Goal: Transaction & Acquisition: Book appointment/travel/reservation

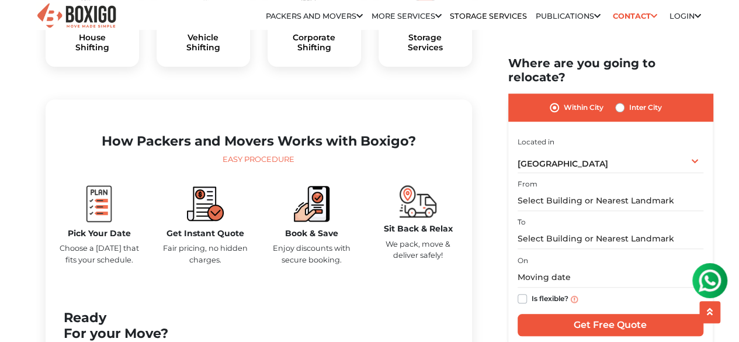
scroll to position [468, 0]
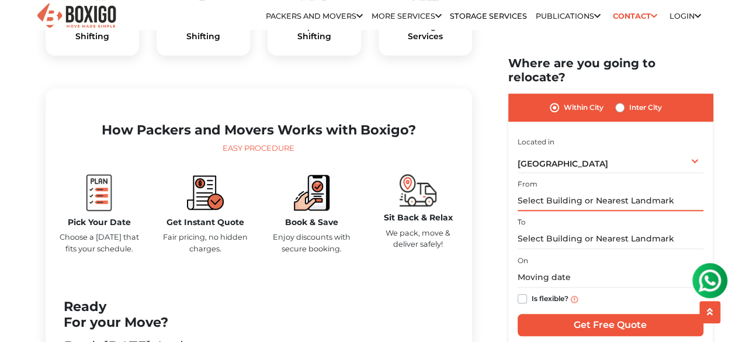
click at [622, 191] on input "text" at bounding box center [611, 201] width 186 height 20
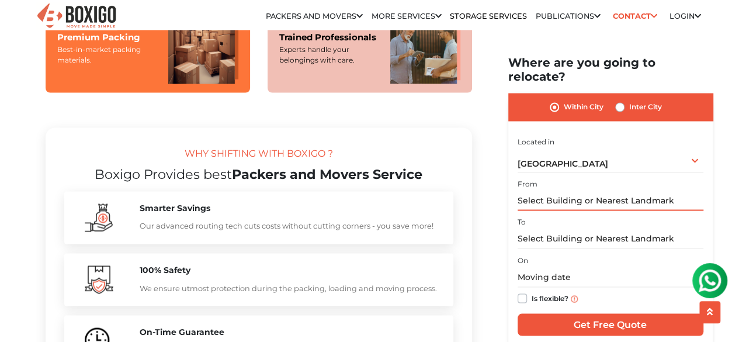
scroll to position [994, 0]
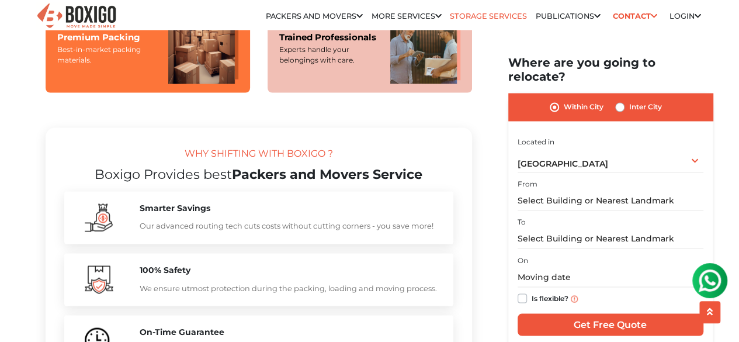
click at [461, 19] on link "Storage Services" at bounding box center [488, 16] width 77 height 9
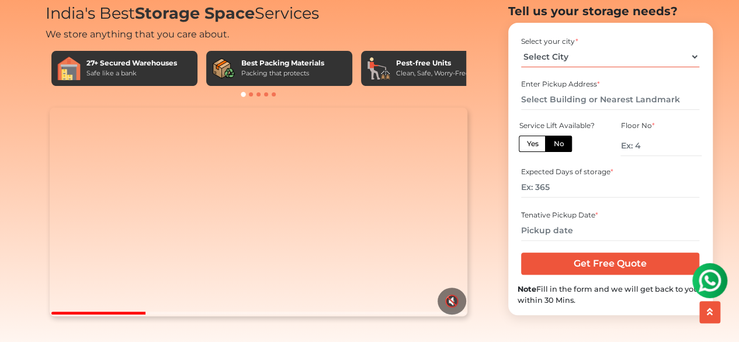
click at [579, 67] on select "Select City Bangalore Bengaluru Bhopal Bhubaneswar Chennai Coimbatore Cuttack D…" at bounding box center [610, 57] width 178 height 20
click at [467, 91] on div "27+ Secured Warehouses Safe like a bank Best Packing Materials Packing that pro…" at bounding box center [259, 74] width 427 height 58
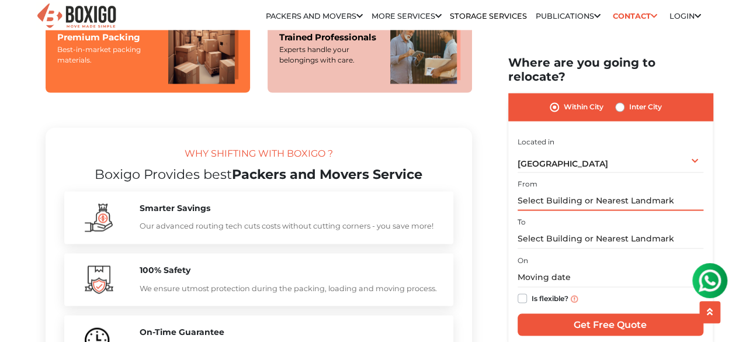
click at [581, 191] on input "text" at bounding box center [611, 201] width 186 height 20
click at [620, 94] on div "Within City Inter City" at bounding box center [610, 107] width 205 height 27
click at [629, 101] on label "Inter City" at bounding box center [645, 108] width 33 height 14
click at [620, 101] on input "Inter City" at bounding box center [619, 107] width 9 height 12
radio input "true"
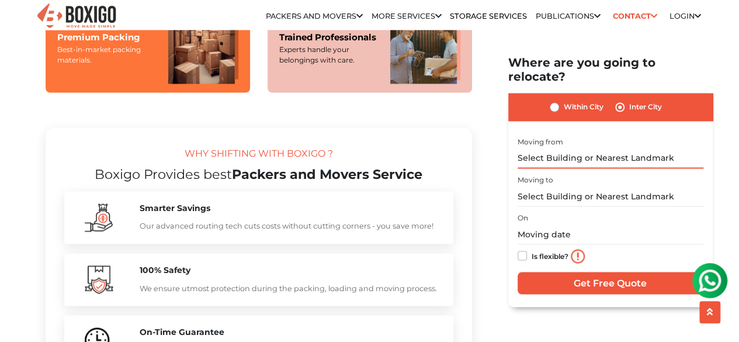
click at [610, 148] on input "text" at bounding box center [611, 158] width 186 height 20
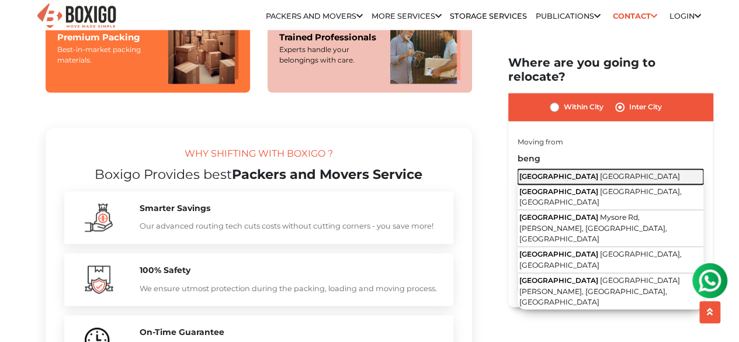
click at [608, 169] on button "Bengaluru Karnataka" at bounding box center [611, 176] width 186 height 15
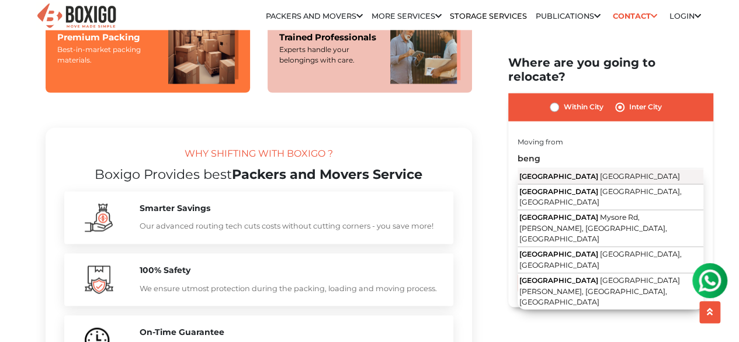
type input "Bengaluru, Karnataka"
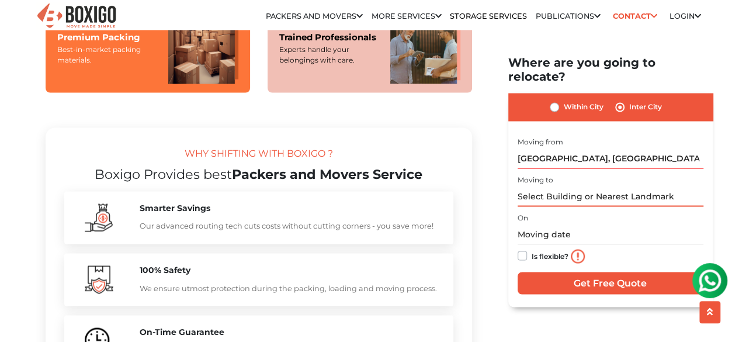
click at [600, 186] on input "text" at bounding box center [611, 196] width 186 height 20
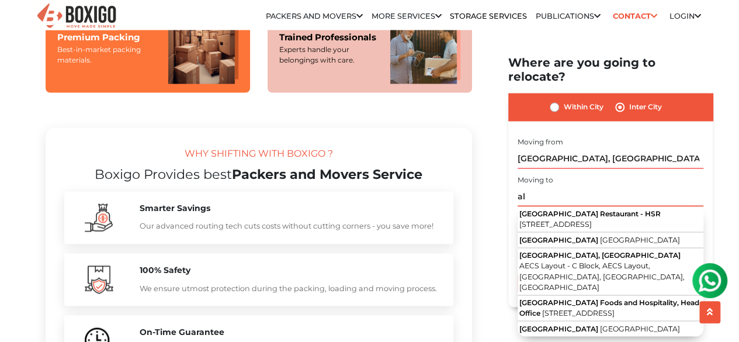
type input "a"
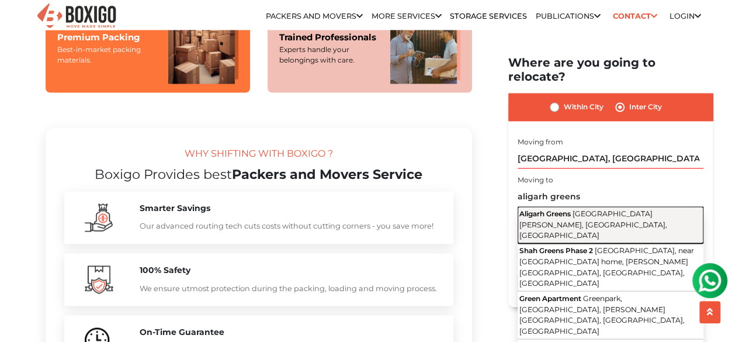
click at [602, 209] on span "Aligarh Bypass Road, Manjur Garhi, Manjoor Garhi, Uttar Pradesh" at bounding box center [594, 224] width 148 height 30
type input "Aligarh Greens, Aligarh Bypass Road, Manjur Garhi, Manjoor Garhi, Uttar Pradesh"
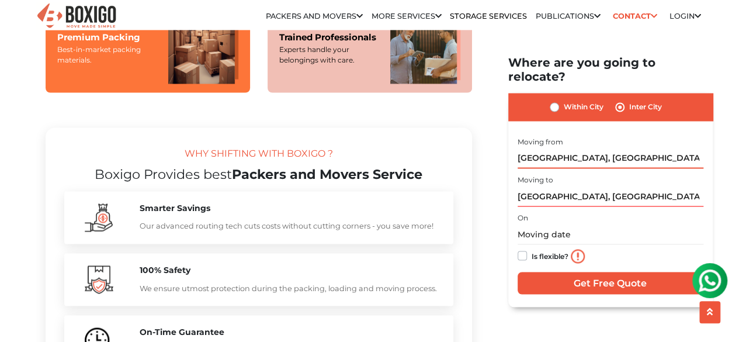
click at [604, 148] on input "Bengaluru, Karnataka" at bounding box center [611, 158] width 186 height 20
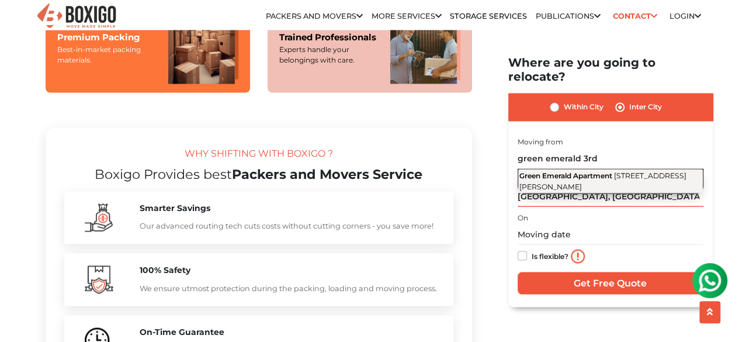
click at [604, 171] on span "Green Emerald Apartment" at bounding box center [566, 175] width 93 height 9
type input "Green Emerald Apartment, 3rd Cross Road, Harischandra layout, Jeevanhalli, Maru…"
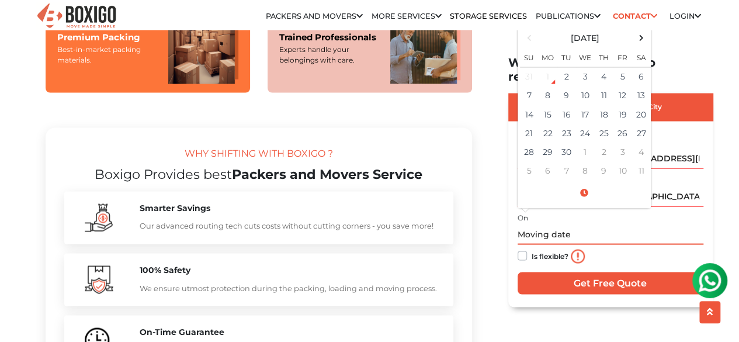
click at [572, 227] on input "text" at bounding box center [611, 234] width 186 height 20
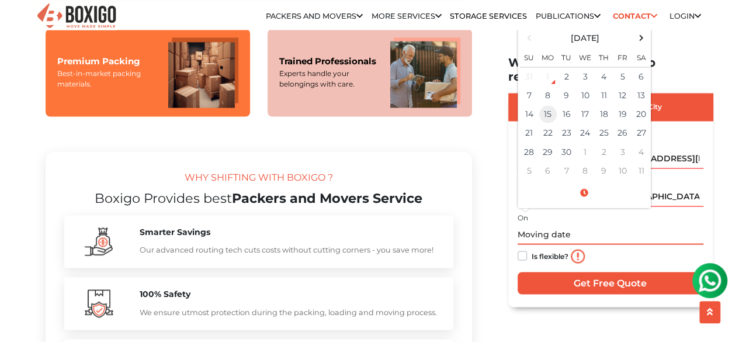
click at [539, 105] on td "15" at bounding box center [548, 114] width 19 height 19
click at [530, 105] on td "14" at bounding box center [529, 114] width 19 height 19
type input "09/14/2025 12:00 AM"
click at [532, 249] on label "Is flexible?" at bounding box center [550, 255] width 37 height 12
click at [523, 249] on input "Is flexible?" at bounding box center [522, 255] width 9 height 12
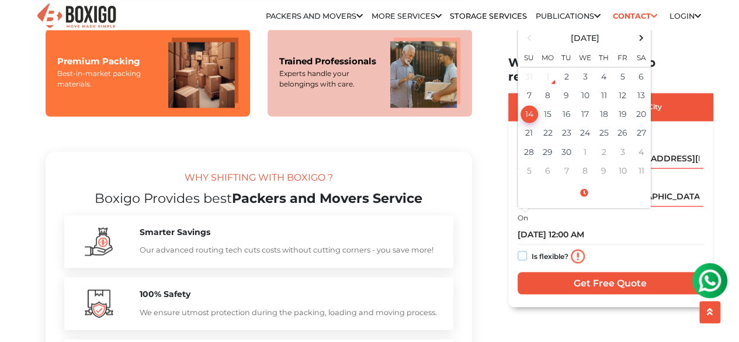
checkbox input "true"
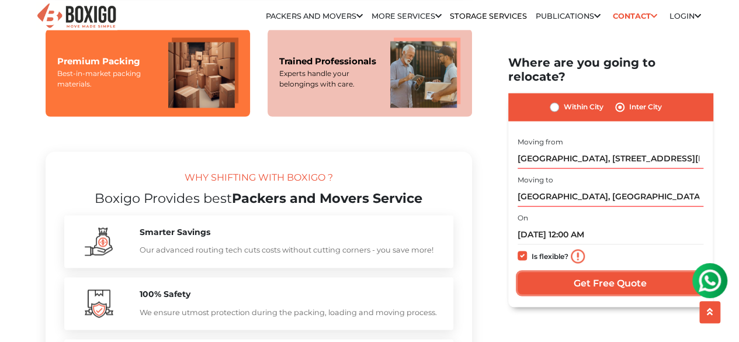
click at [559, 272] on input "Get Free Quote" at bounding box center [611, 283] width 186 height 22
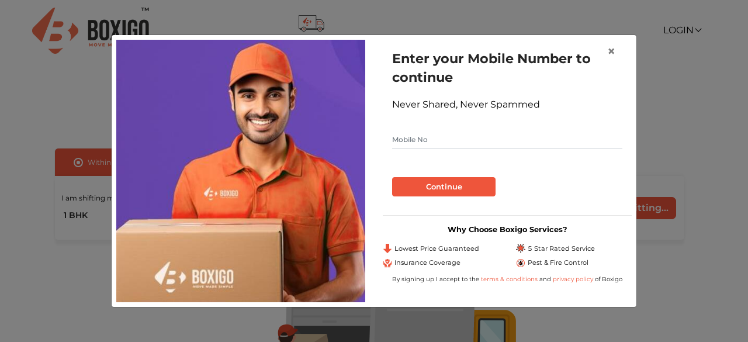
click at [506, 134] on input "text" at bounding box center [507, 139] width 230 height 19
type input "9001924754"
click at [392, 177] on button "Continue" at bounding box center [443, 187] width 103 height 20
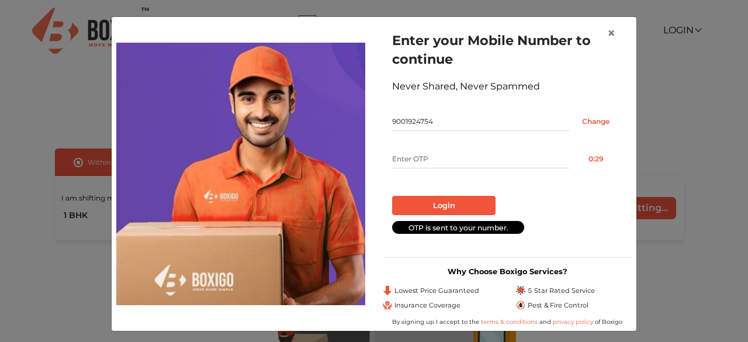
click at [463, 155] on input "text" at bounding box center [480, 159] width 177 height 19
type input "7099"
click at [446, 205] on button "Login" at bounding box center [443, 206] width 103 height 20
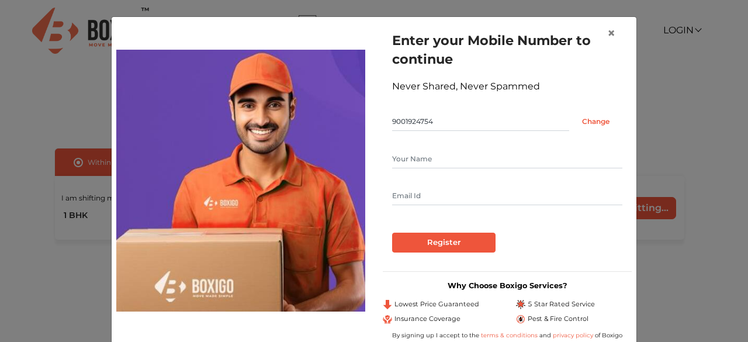
click at [443, 146] on form "Enter your Mobile Number to continue Never Shared, Never Spammed 9001924754 Cha…" at bounding box center [507, 142] width 230 height 222
click at [431, 157] on input "text" at bounding box center [507, 159] width 230 height 19
type input "[PERSON_NAME]"
type input "[EMAIL_ADDRESS][DOMAIN_NAME]"
click at [392, 233] on input "Register" at bounding box center [443, 243] width 103 height 20
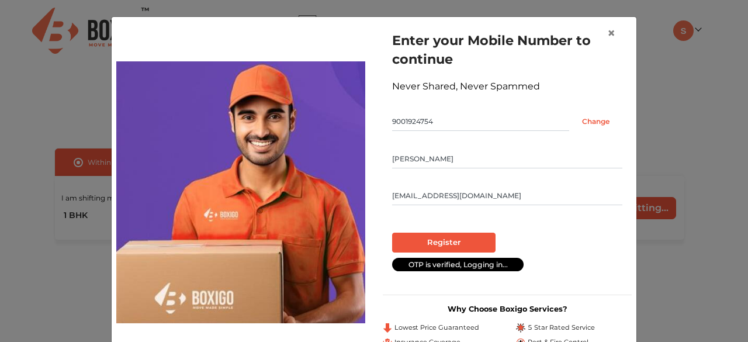
radio input "false"
radio input "true"
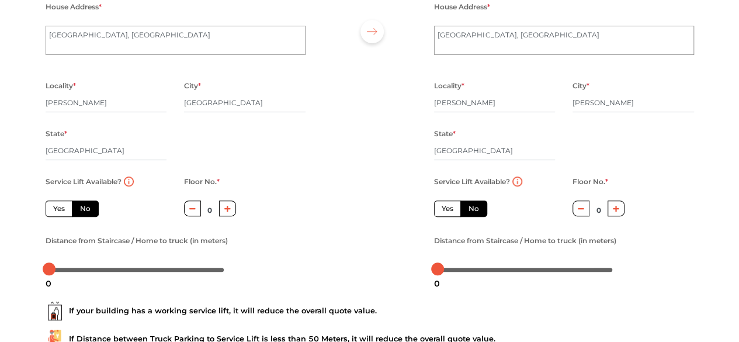
scroll to position [114, 0]
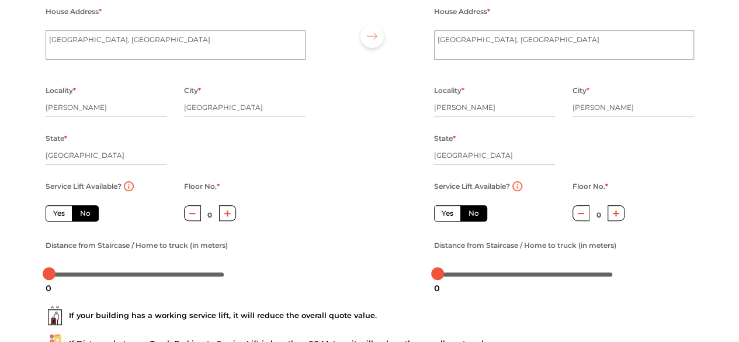
click at [55, 211] on label "Yes" at bounding box center [59, 213] width 27 height 16
click at [55, 211] on input "Yes" at bounding box center [57, 212] width 8 height 8
radio input "true"
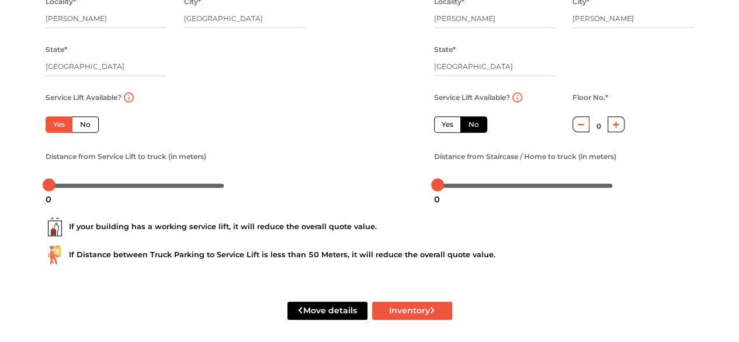
scroll to position [205, 0]
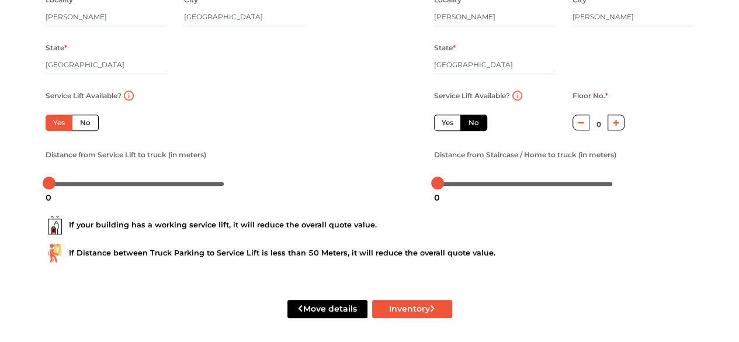
click at [442, 124] on label "Yes" at bounding box center [447, 123] width 27 height 16
click at [442, 124] on input "Yes" at bounding box center [446, 121] width 8 height 8
radio input "false"
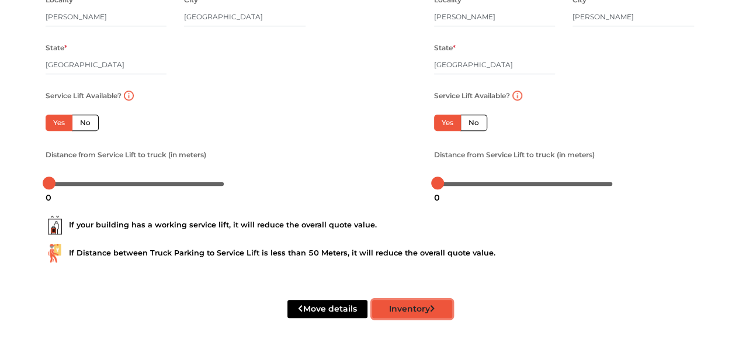
click at [438, 318] on button "Inventory" at bounding box center [412, 309] width 80 height 18
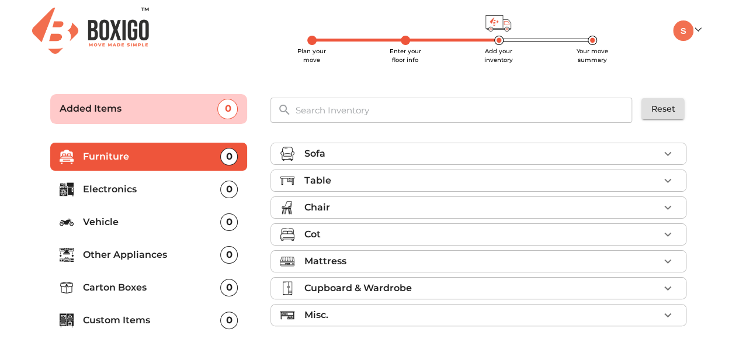
click at [388, 182] on div "Table" at bounding box center [481, 181] width 355 height 14
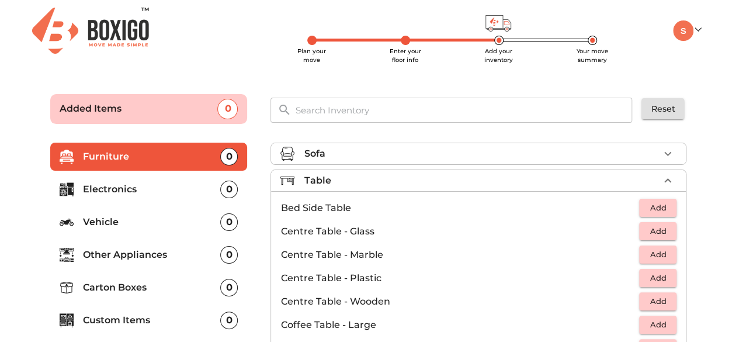
click at [388, 183] on div "Table" at bounding box center [481, 181] width 355 height 14
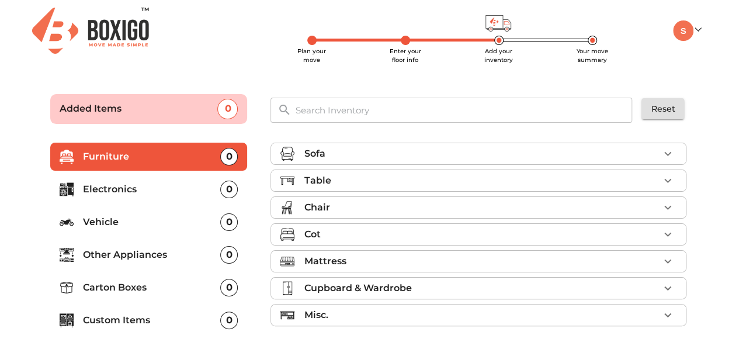
click at [380, 181] on div "Table" at bounding box center [481, 181] width 355 height 14
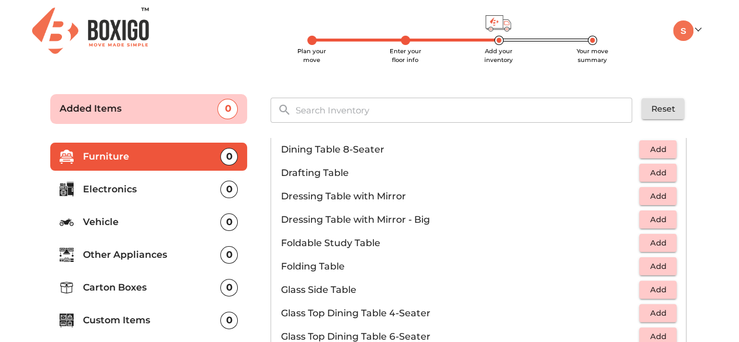
scroll to position [234, 0]
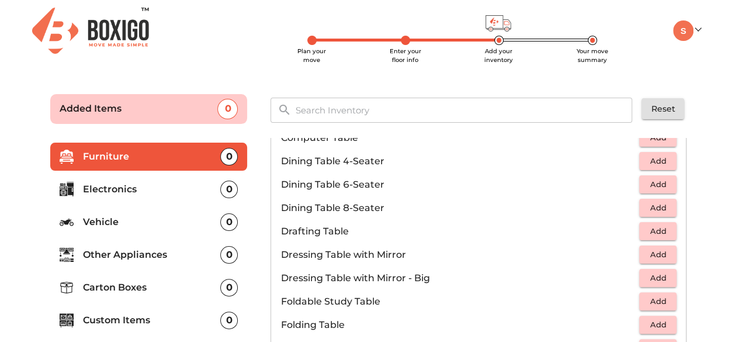
click at [651, 163] on span "Add" at bounding box center [658, 160] width 26 height 13
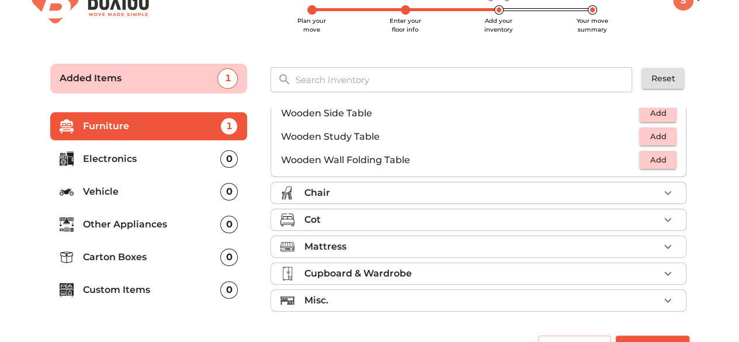
scroll to position [56, 0]
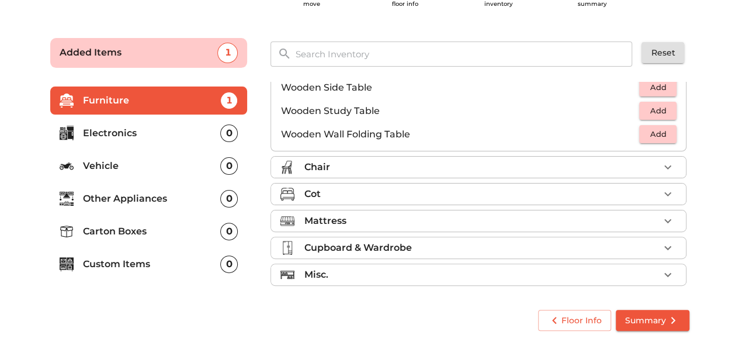
click at [321, 268] on p "Misc." at bounding box center [316, 275] width 24 height 14
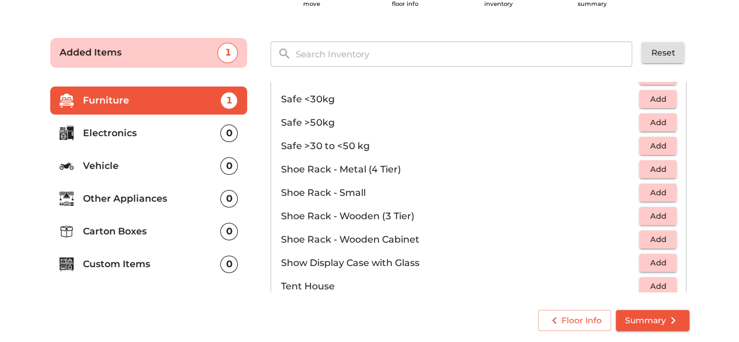
scroll to position [580, 0]
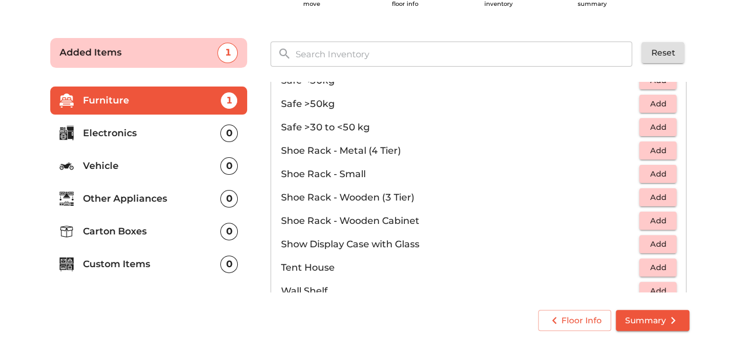
click at [651, 196] on span "Add" at bounding box center [658, 197] width 26 height 13
click at [219, 140] on li "Electronics 0" at bounding box center [149, 133] width 198 height 28
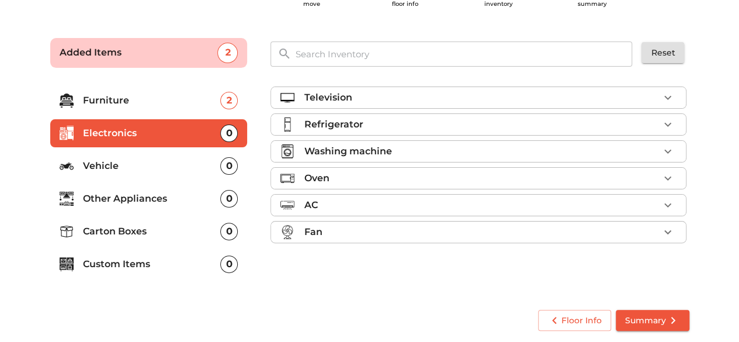
scroll to position [0, 0]
click at [404, 101] on div "Television" at bounding box center [481, 98] width 355 height 14
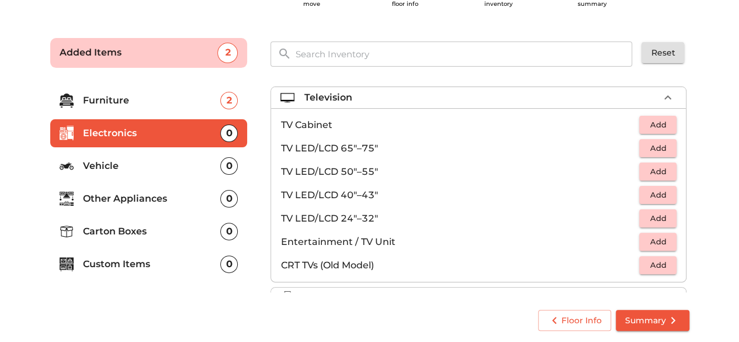
click at [185, 103] on p "Furniture" at bounding box center [152, 101] width 138 height 14
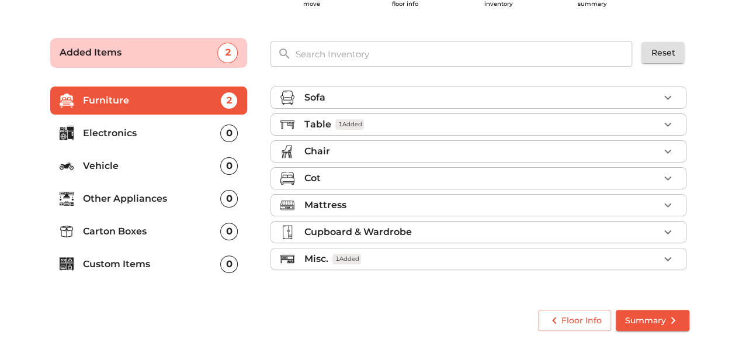
click at [395, 255] on div "Misc. 1 Added" at bounding box center [481, 259] width 355 height 14
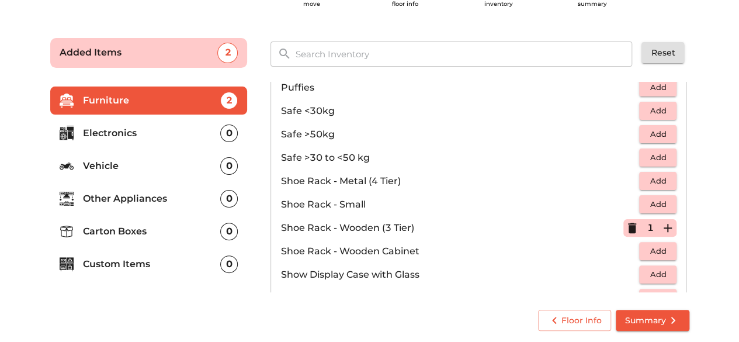
scroll to position [584, 0]
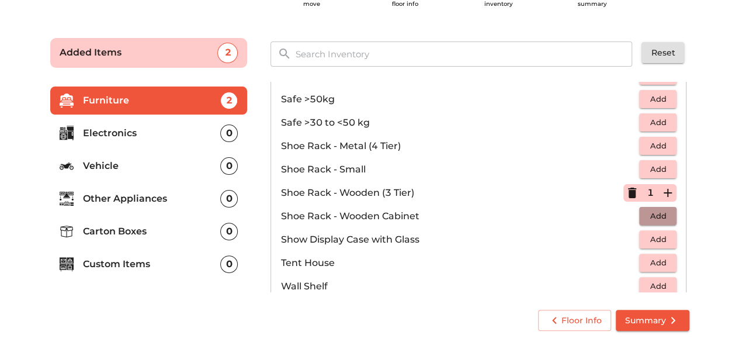
click at [645, 212] on span "Add" at bounding box center [658, 215] width 26 height 13
click at [150, 131] on p "Electronics" at bounding box center [152, 133] width 138 height 14
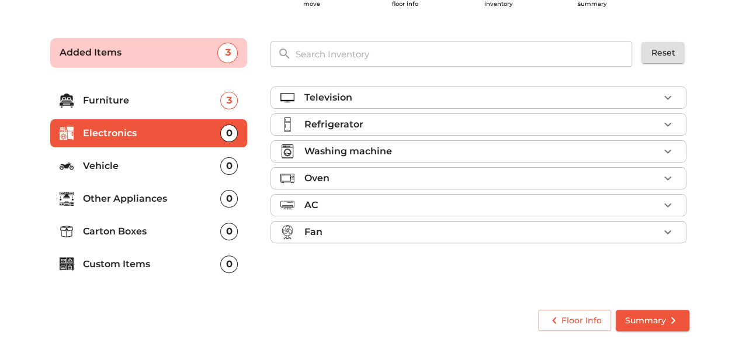
click at [381, 95] on div "Television" at bounding box center [481, 98] width 355 height 14
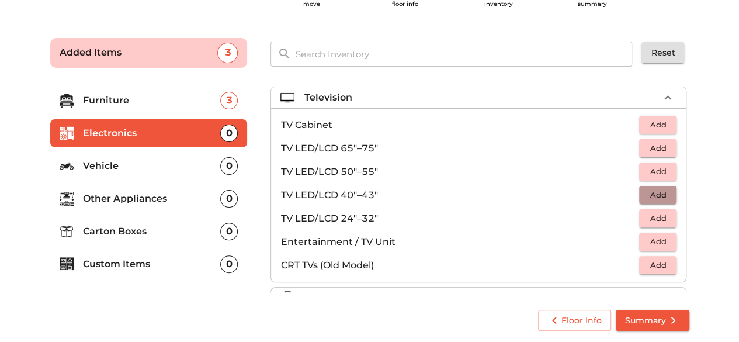
click at [651, 195] on span "Add" at bounding box center [658, 194] width 26 height 13
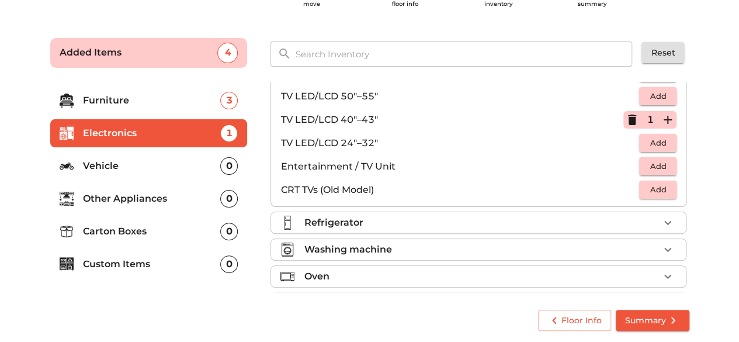
scroll to position [131, 0]
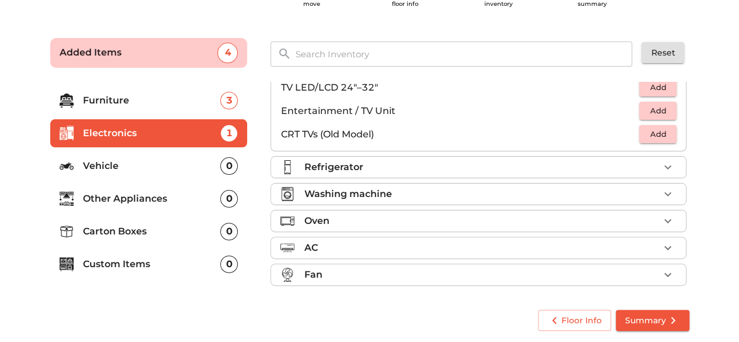
click at [151, 204] on p "Other Appliances" at bounding box center [152, 199] width 138 height 14
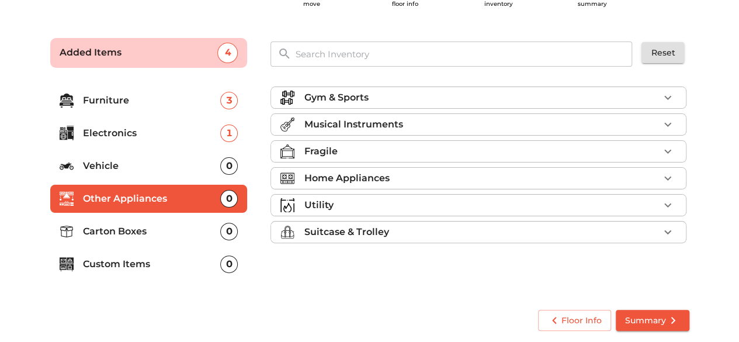
scroll to position [0, 0]
click at [338, 152] on div "Fragile" at bounding box center [481, 151] width 355 height 14
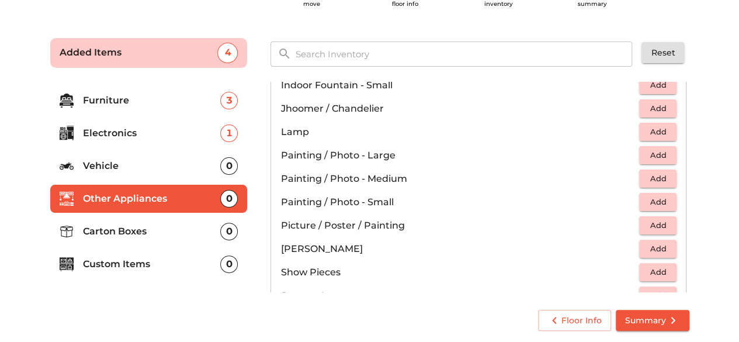
scroll to position [526, 0]
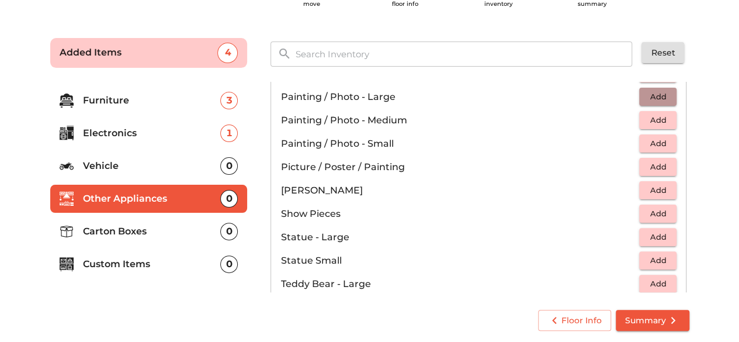
click at [648, 90] on span "Add" at bounding box center [658, 96] width 26 height 13
click at [669, 92] on icon "button" at bounding box center [668, 97] width 14 height 14
click at [154, 238] on li "Carton Boxes 0" at bounding box center [149, 231] width 198 height 28
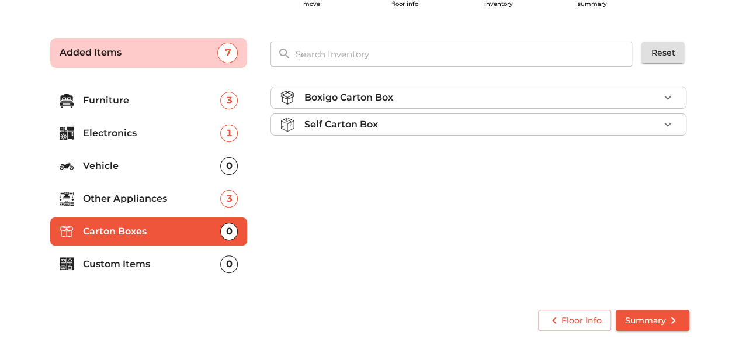
click at [606, 117] on div "Self Carton Box" at bounding box center [481, 124] width 355 height 14
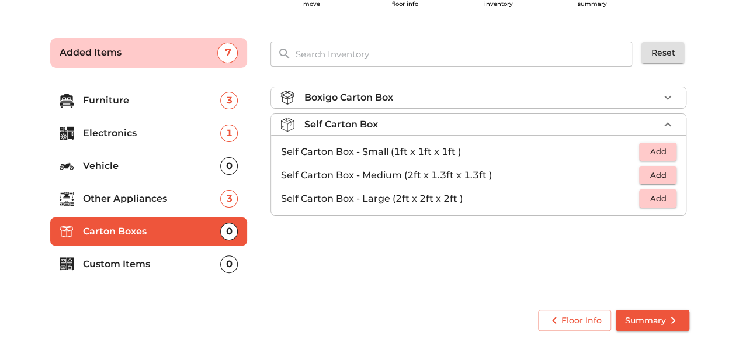
click at [615, 92] on div "Boxigo Carton Box" at bounding box center [481, 98] width 355 height 14
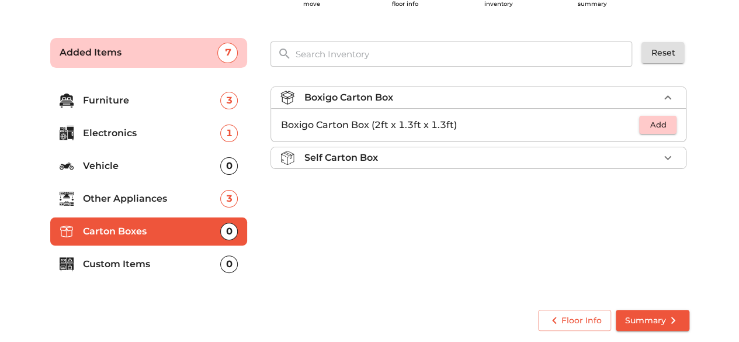
click at [612, 151] on div "Self Carton Box" at bounding box center [481, 158] width 355 height 14
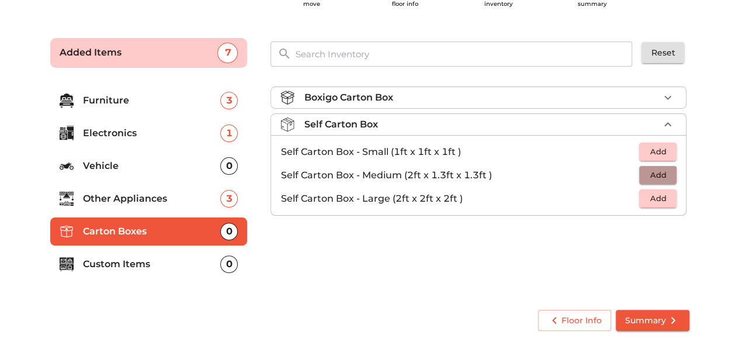
click at [645, 178] on span "Add" at bounding box center [658, 174] width 26 height 13
click at [171, 262] on p "Custom Items" at bounding box center [152, 264] width 138 height 14
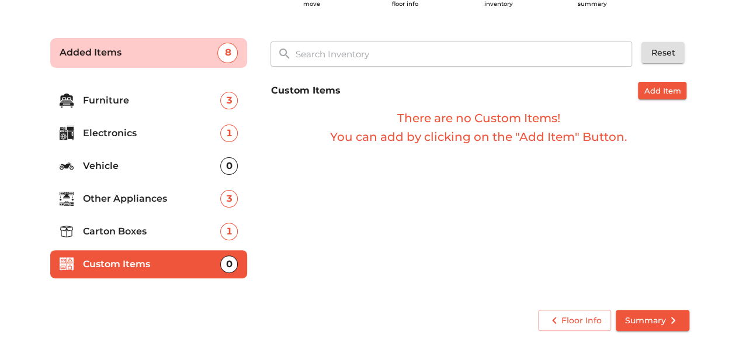
click at [178, 210] on li "Other Appliances 3" at bounding box center [149, 199] width 198 height 28
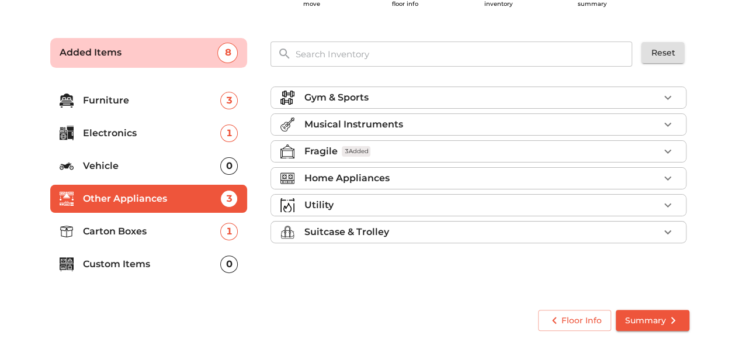
click at [355, 243] on ul "Gym & Sports Musical Instruments Fragile 3 Added Home Appliances Utility Suitca…" at bounding box center [479, 167] width 416 height 171
click at [358, 237] on li "Suitcase & Trolley" at bounding box center [478, 232] width 415 height 21
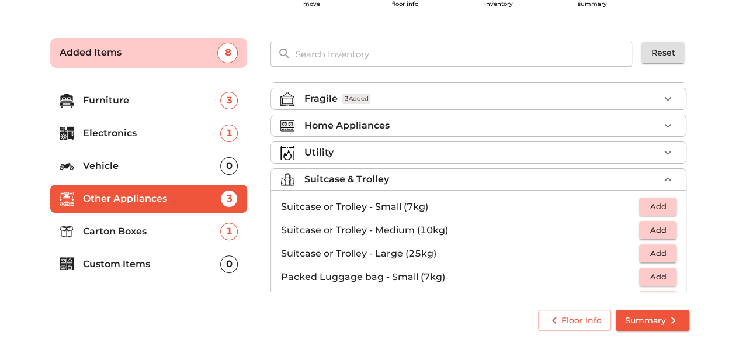
scroll to position [117, 0]
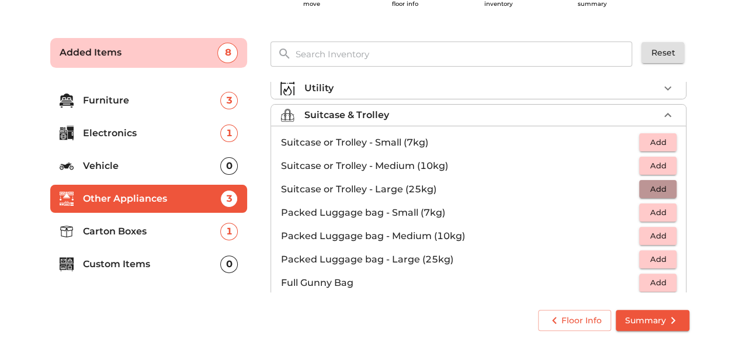
click at [660, 188] on span "Add" at bounding box center [658, 188] width 26 height 13
click at [665, 186] on icon "button" at bounding box center [668, 189] width 8 height 8
click at [657, 317] on span "Summary" at bounding box center [652, 320] width 55 height 15
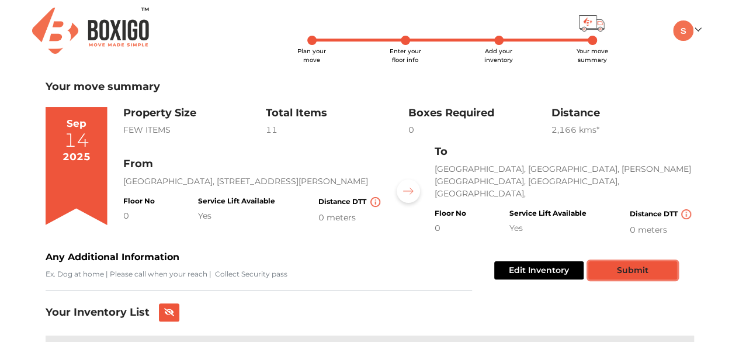
click at [625, 273] on button "Submit" at bounding box center [633, 270] width 89 height 18
